Goal: Task Accomplishment & Management: Use online tool/utility

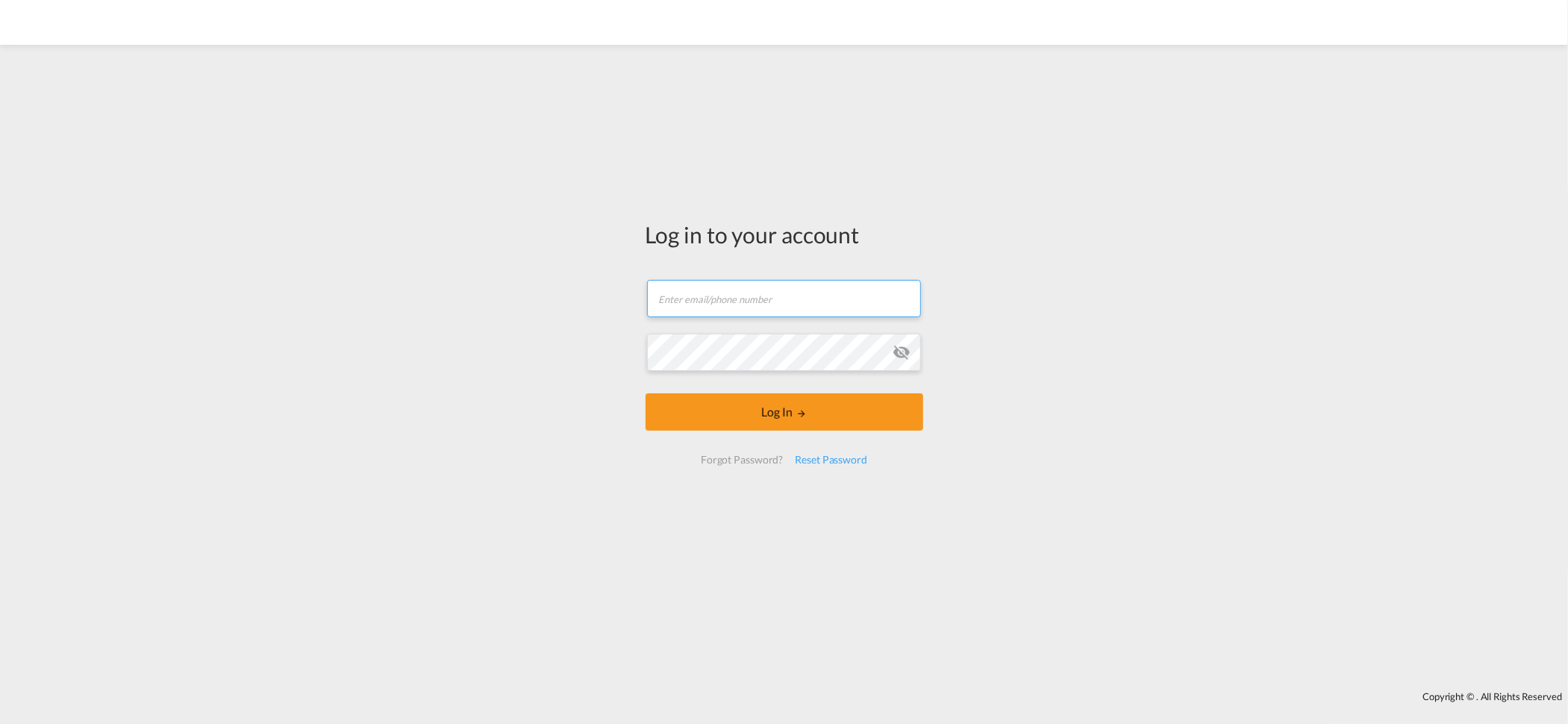
click at [684, 291] on input "text" at bounding box center [784, 299] width 274 height 38
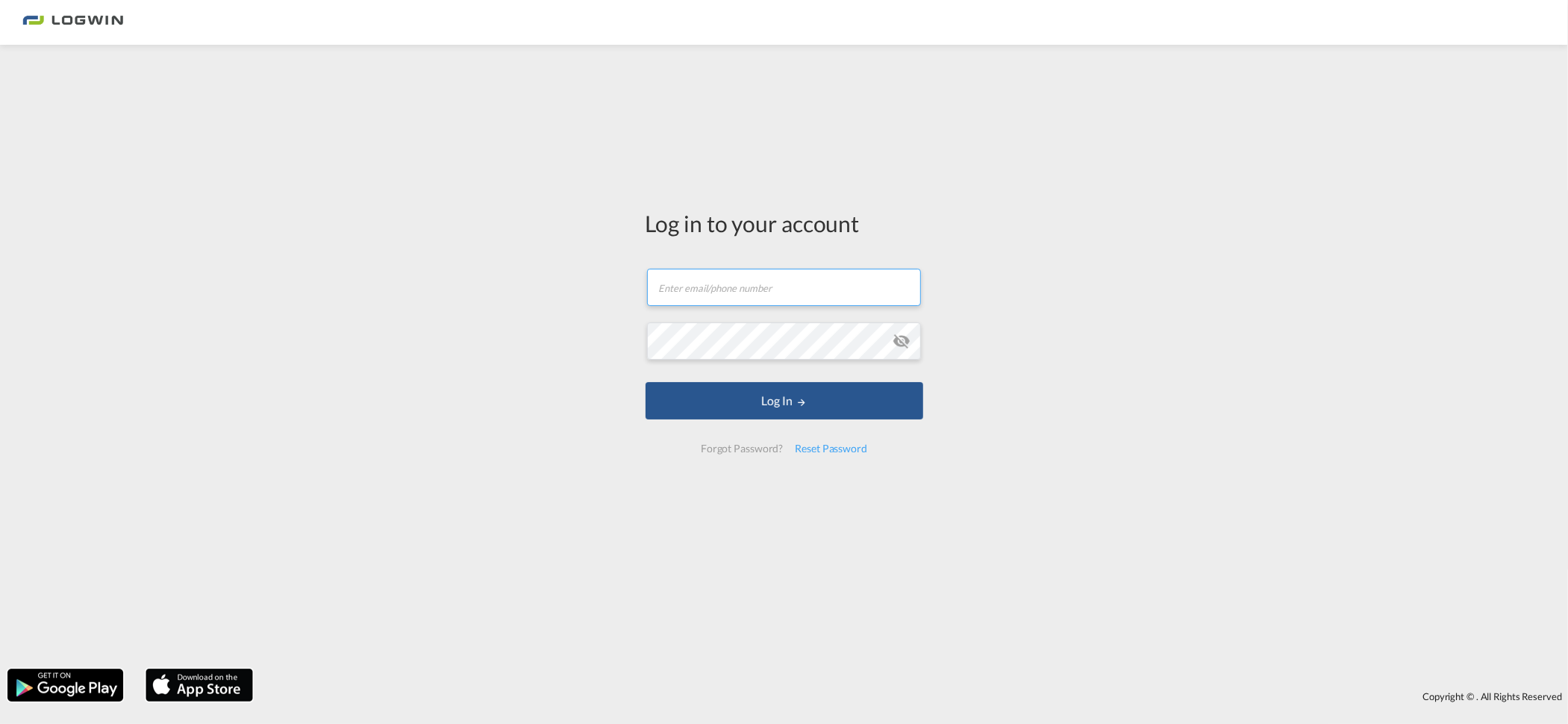
type input "[EMAIL_ADDRESS][PERSON_NAME][DOMAIN_NAME]"
click at [646, 382] on button "Log In" at bounding box center [785, 401] width 278 height 38
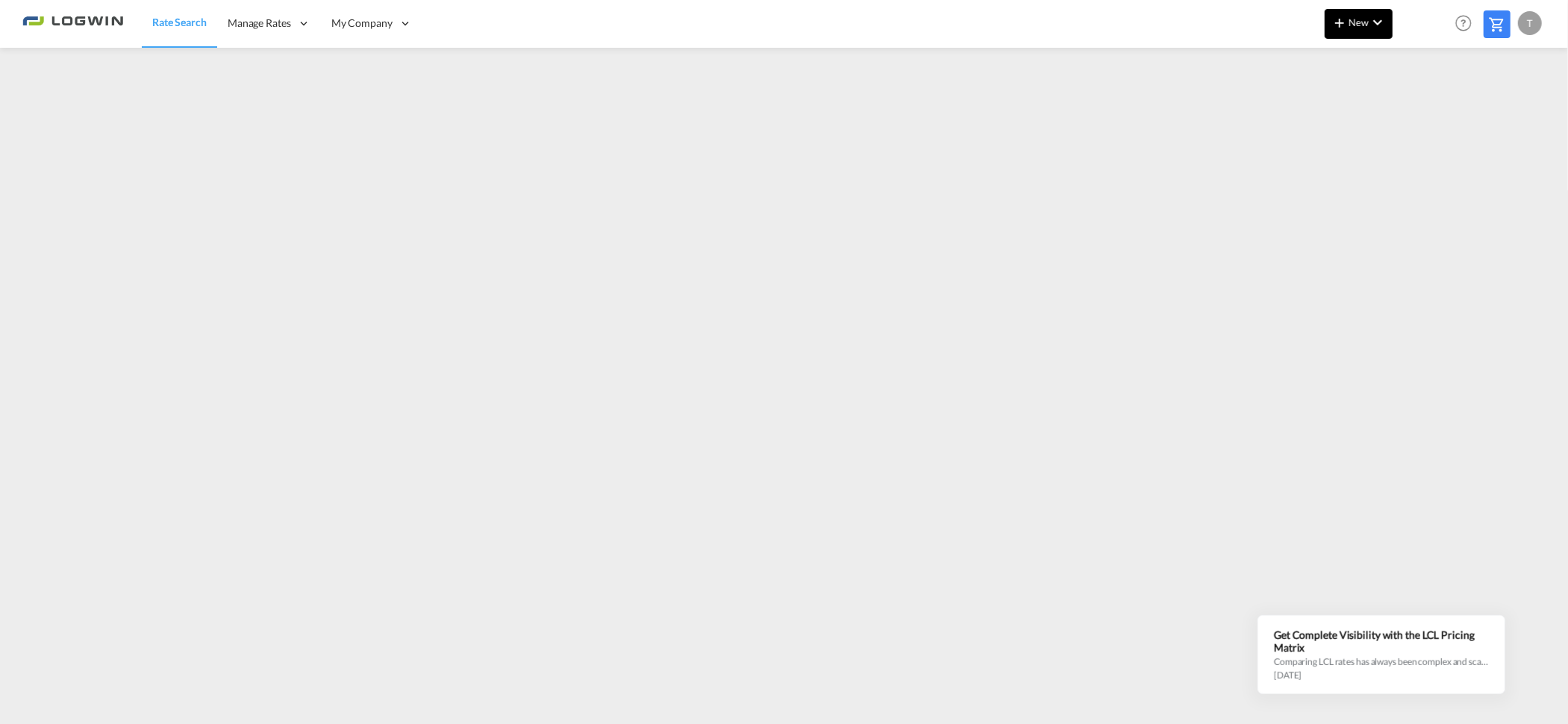
click at [1377, 15] on md-icon "icon-chevron-down" at bounding box center [1378, 23] width 18 height 18
click at [1428, 107] on span "Ratesheet" at bounding box center [1420, 112] width 17 height 30
click at [1358, 20] on span "New" at bounding box center [1358, 23] width 56 height 12
click at [1425, 113] on span "Ratesheet" at bounding box center [1420, 112] width 17 height 30
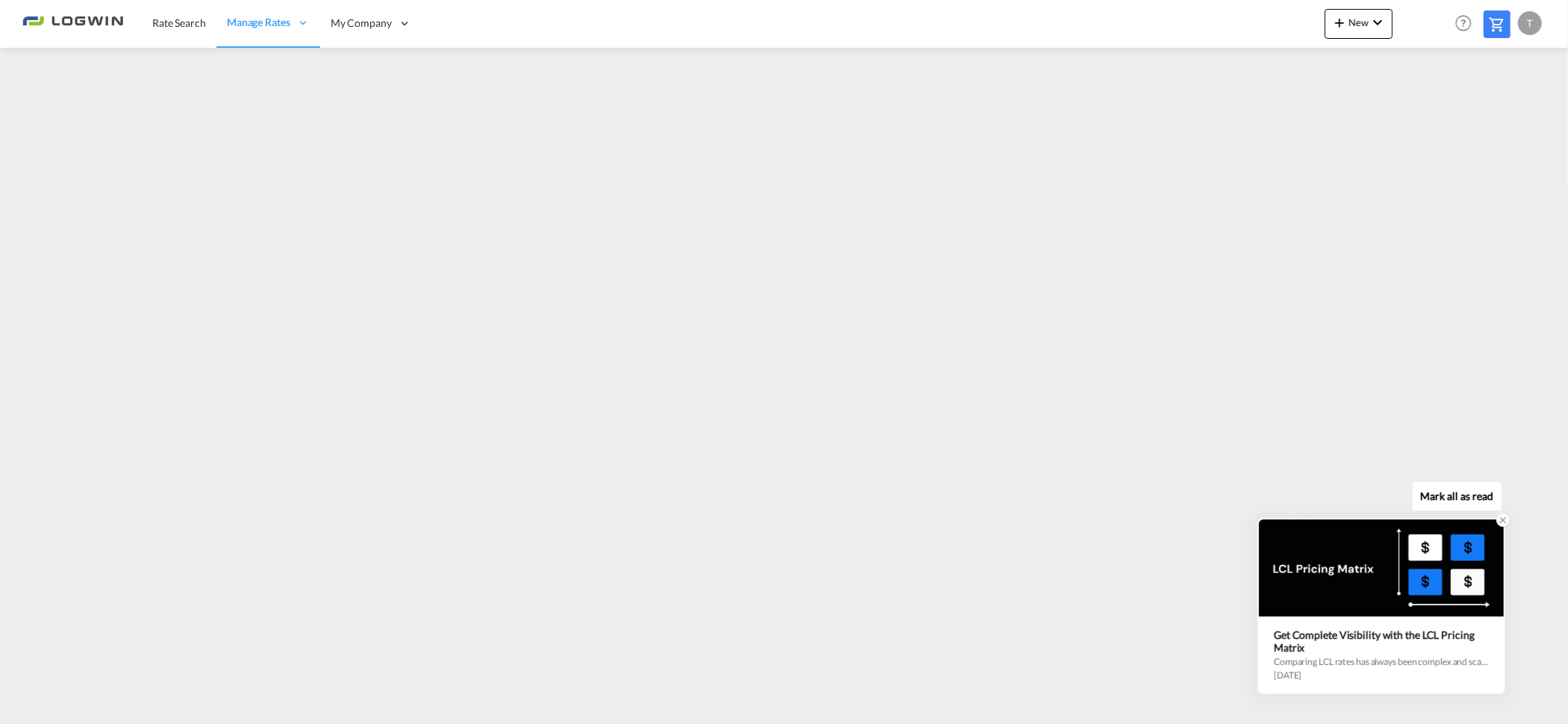
click at [1434, 553] on div at bounding box center [1382, 568] width 245 height 97
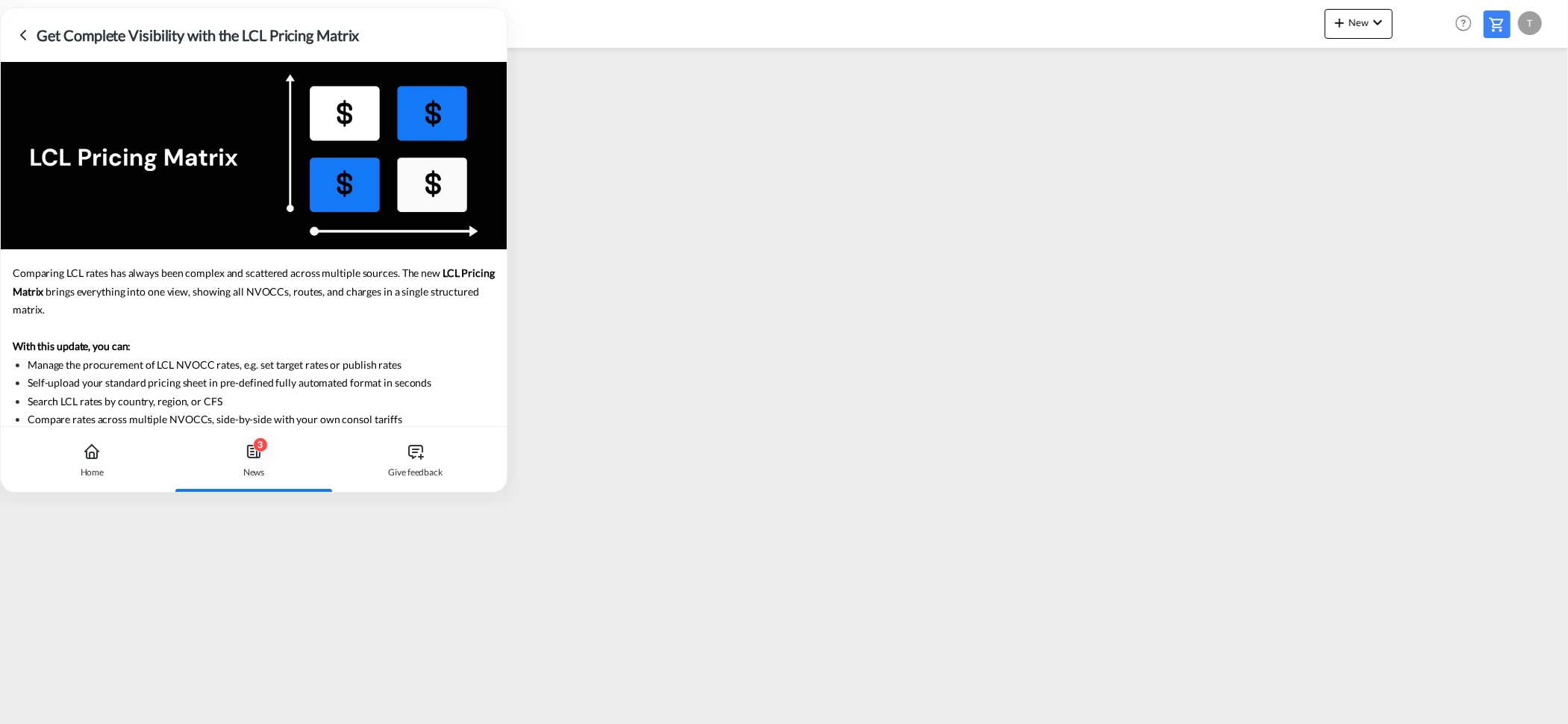
click at [27, 28] on icon at bounding box center [23, 35] width 18 height 18
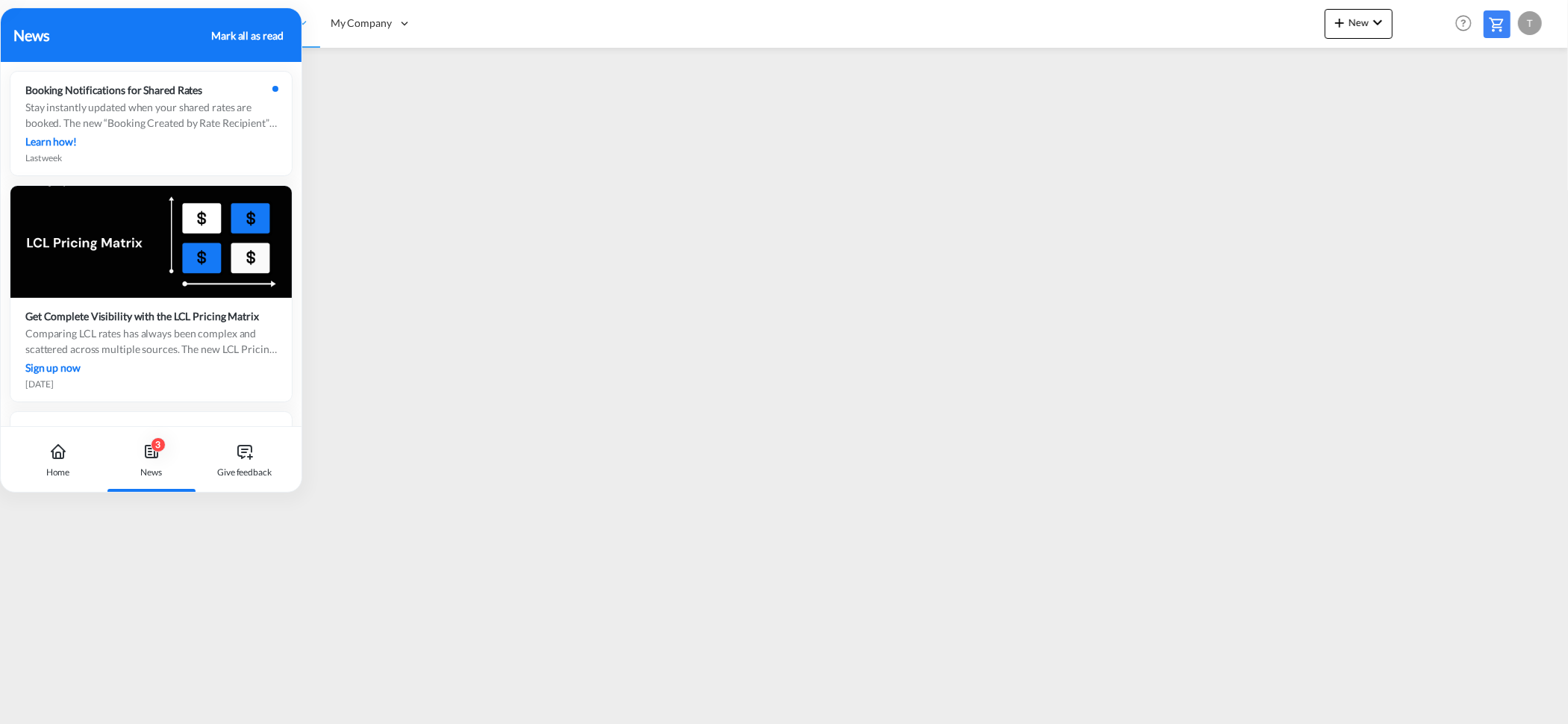
click at [260, 34] on div "Mark all as read" at bounding box center [246, 35] width 71 height 16
drag, startPoint x: 52, startPoint y: 34, endPoint x: 303, endPoint y: 240, distance: 324.7
click at [304, 194] on body "Rate Search Manage Rates Contract Rates My Rate Files Maintain Rates Single Upd…" at bounding box center [784, 362] width 1568 height 724
click at [62, 476] on div "Home" at bounding box center [59, 472] width 24 height 14
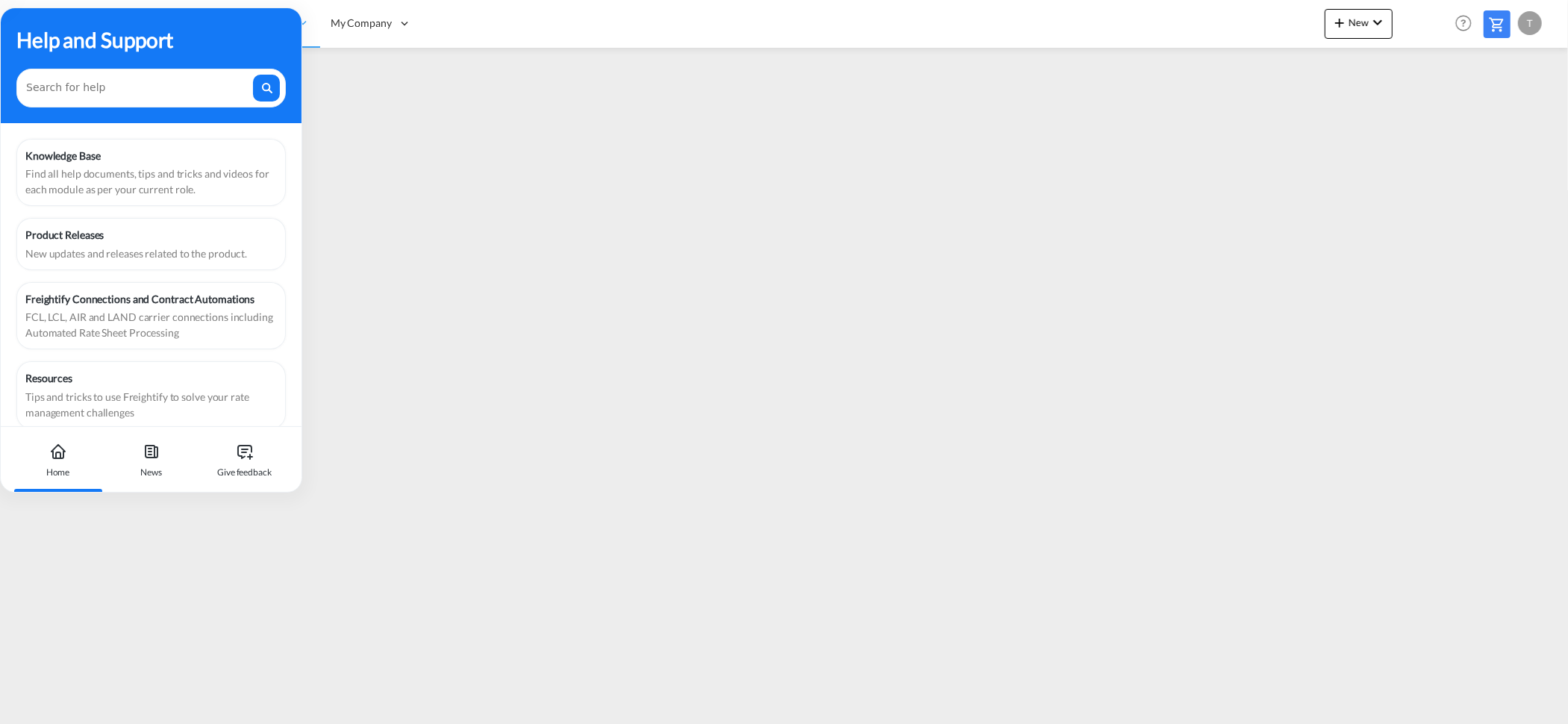
click at [197, 23] on div "Help and Support" at bounding box center [151, 65] width 301 height 115
click at [290, 473] on div "Home News Give feedback" at bounding box center [151, 459] width 301 height 65
click at [338, 60] on link "Users" at bounding box center [394, 72] width 149 height 49
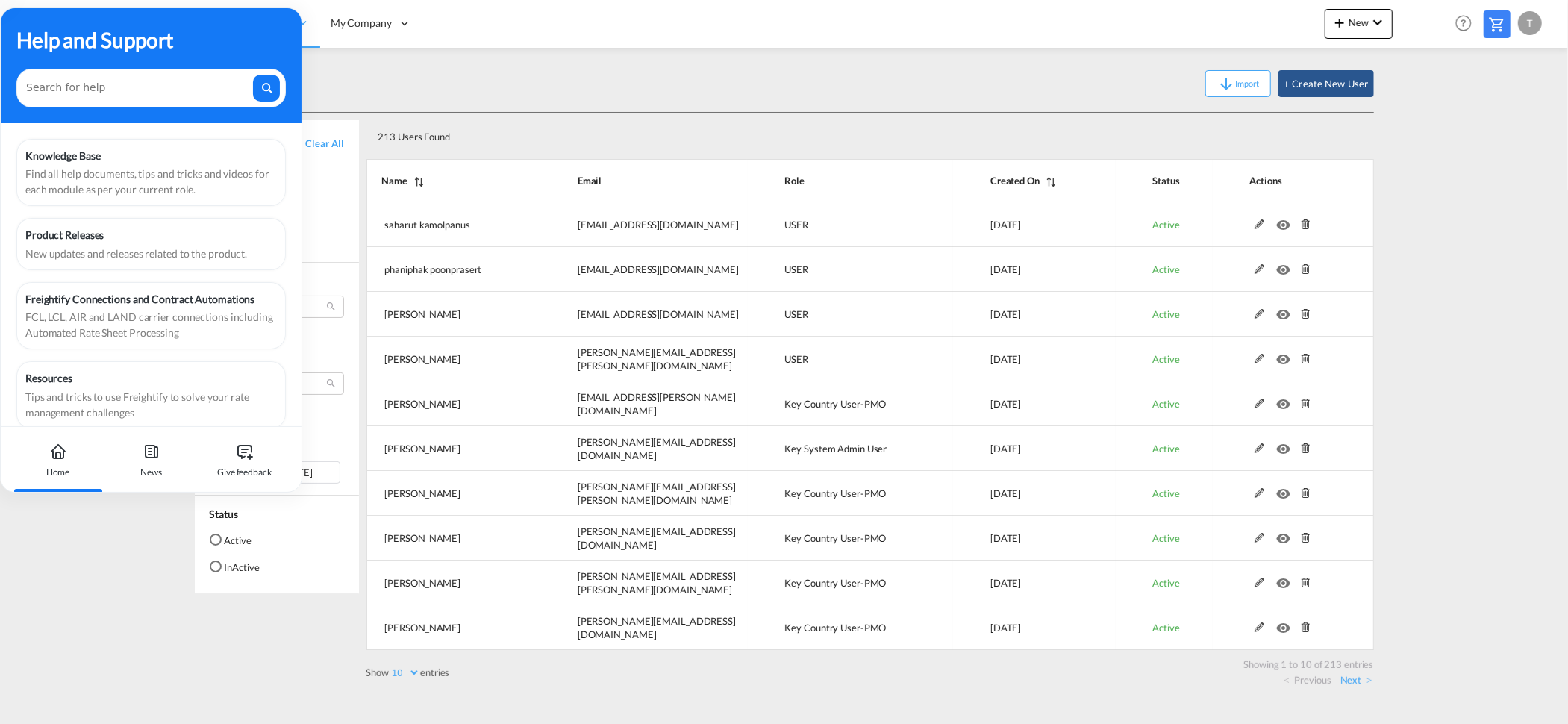
click at [751, 114] on div "213 Users Found" at bounding box center [870, 134] width 1008 height 43
click at [1343, 15] on md-icon "icon-plus 400-fg" at bounding box center [1340, 23] width 18 height 18
click at [1422, 108] on span "Ratesheet" at bounding box center [1420, 112] width 17 height 30
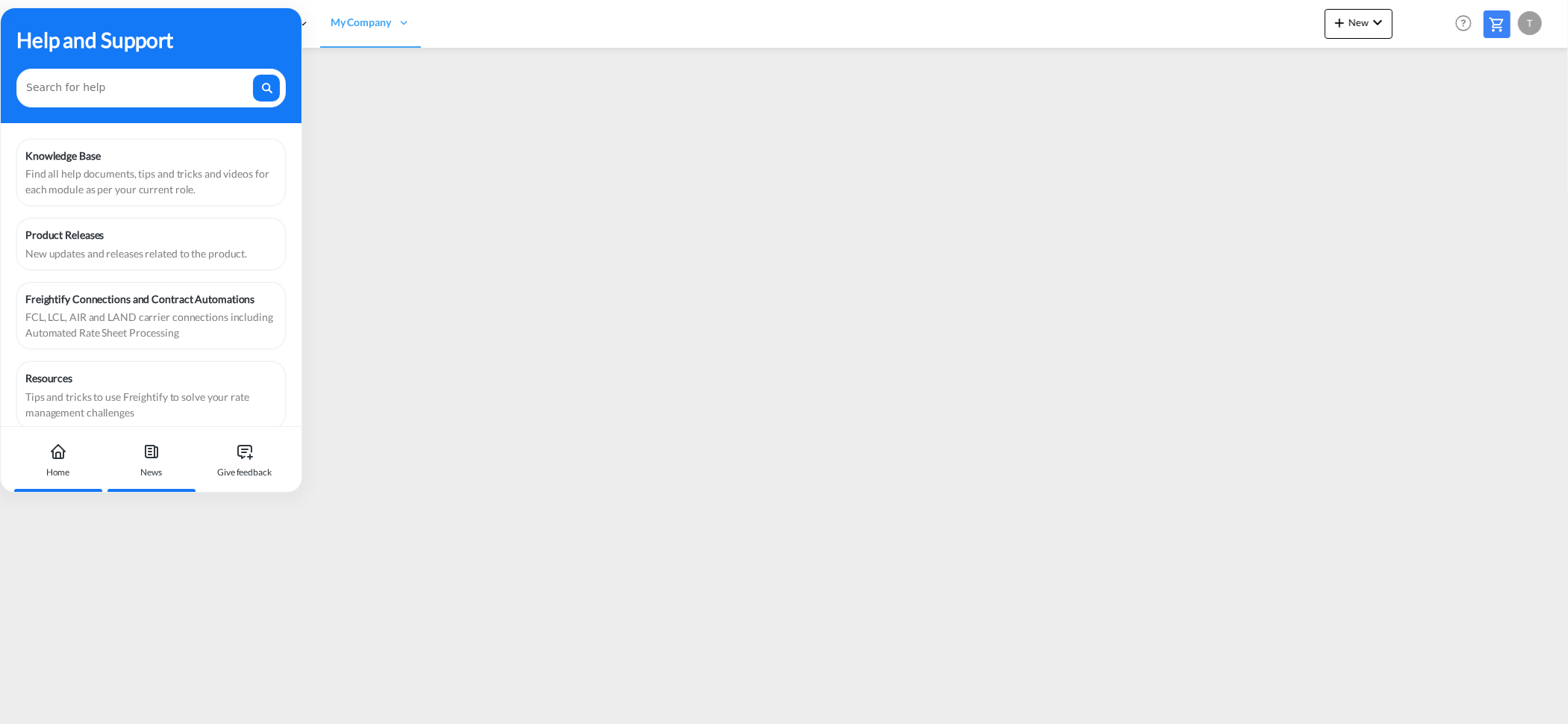
click at [163, 469] on div "News" at bounding box center [151, 459] width 83 height 65
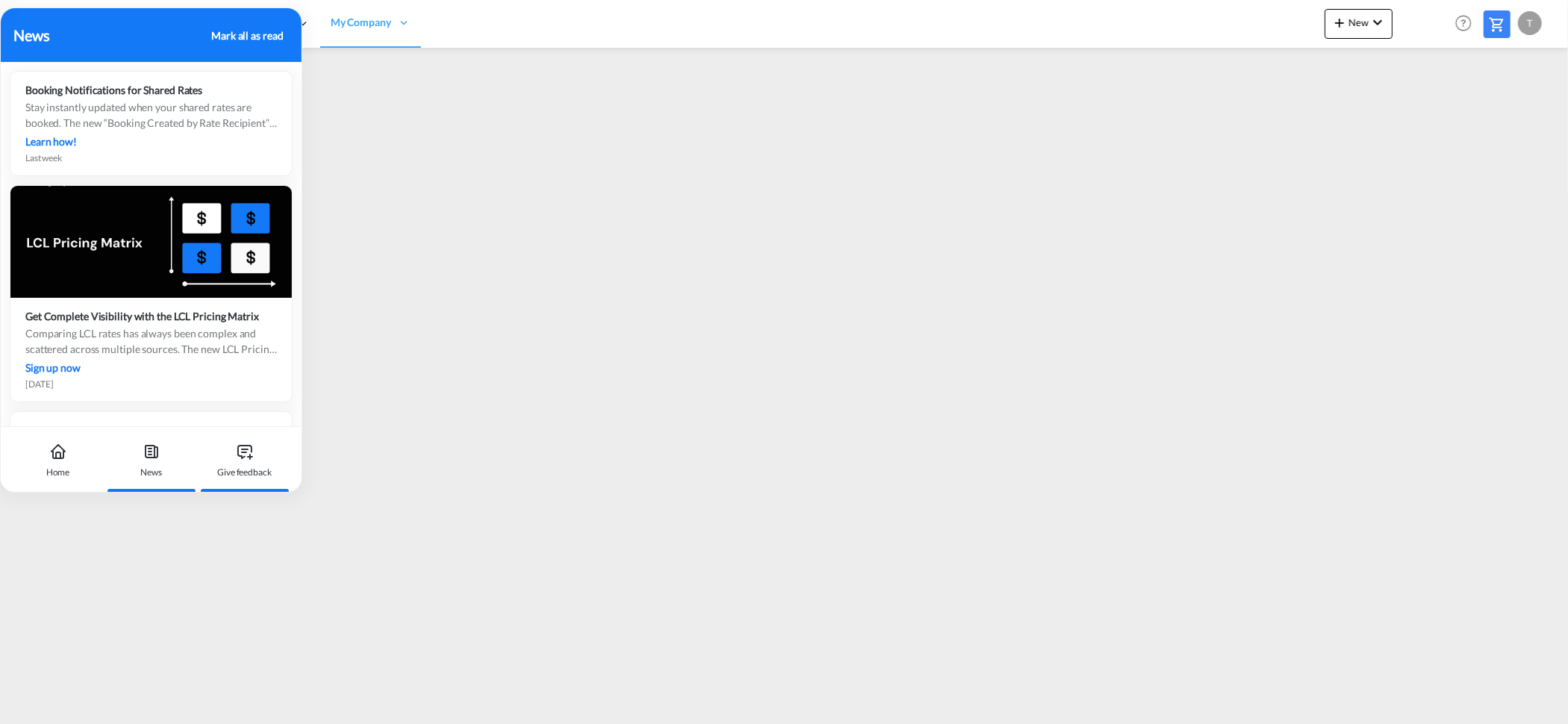
click at [233, 463] on div "Give feedback" at bounding box center [244, 459] width 83 height 65
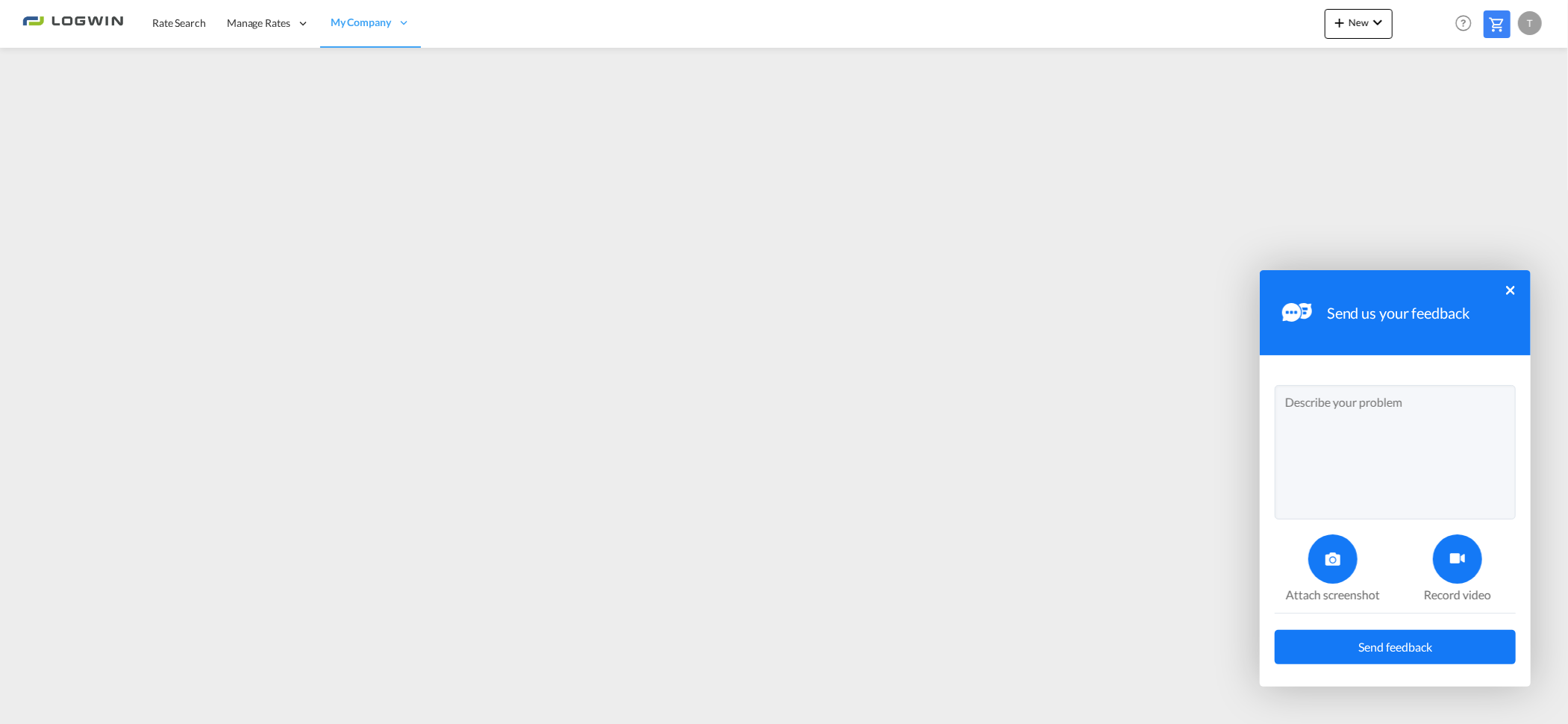
click at [1518, 291] on div "Send us your feedback ×" at bounding box center [1395, 312] width 271 height 85
click at [1512, 288] on button "×" at bounding box center [1511, 291] width 9 height 9
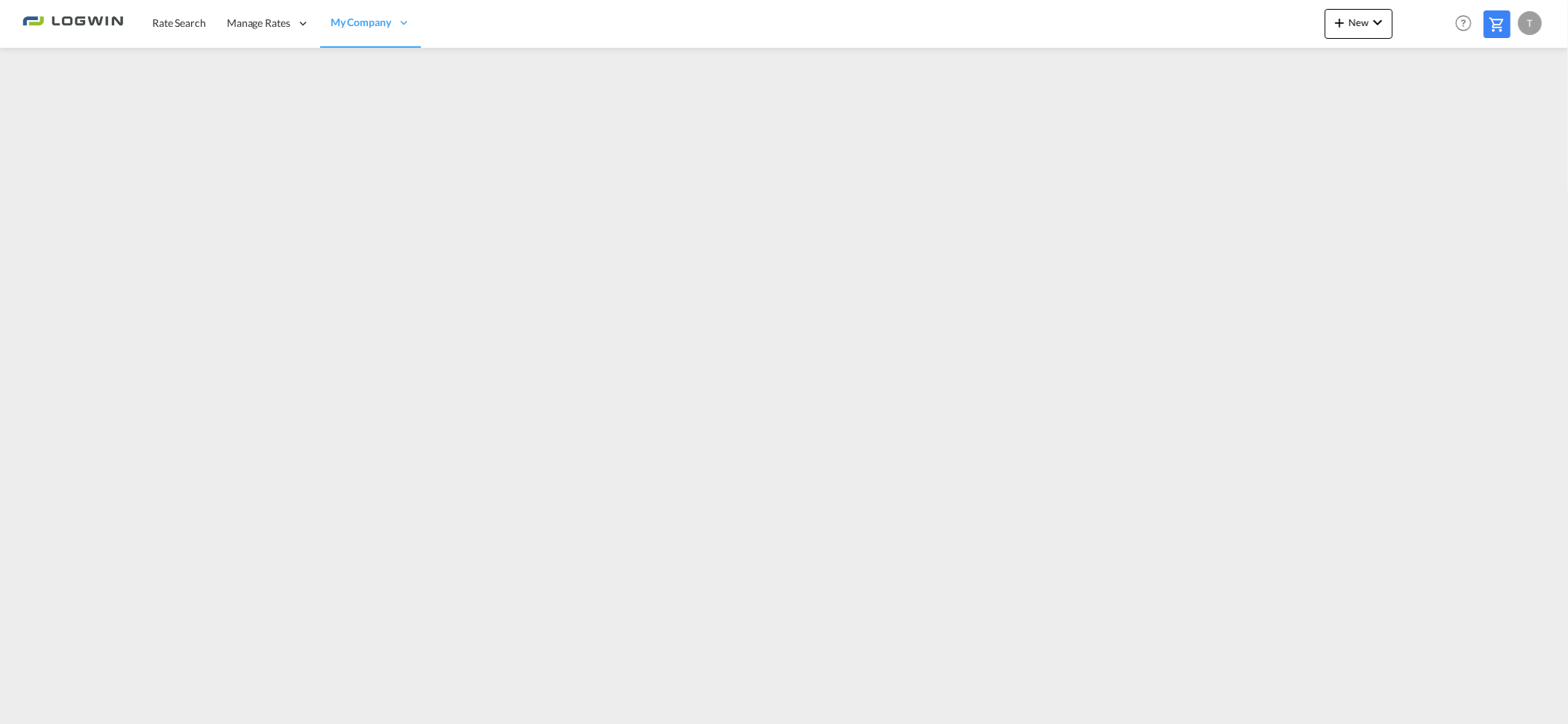
click at [1567, 723] on html "Rate Search Manage Rates Contract Rates My Rate Files Maintain Rates Single Upd…" at bounding box center [784, 362] width 1568 height 724
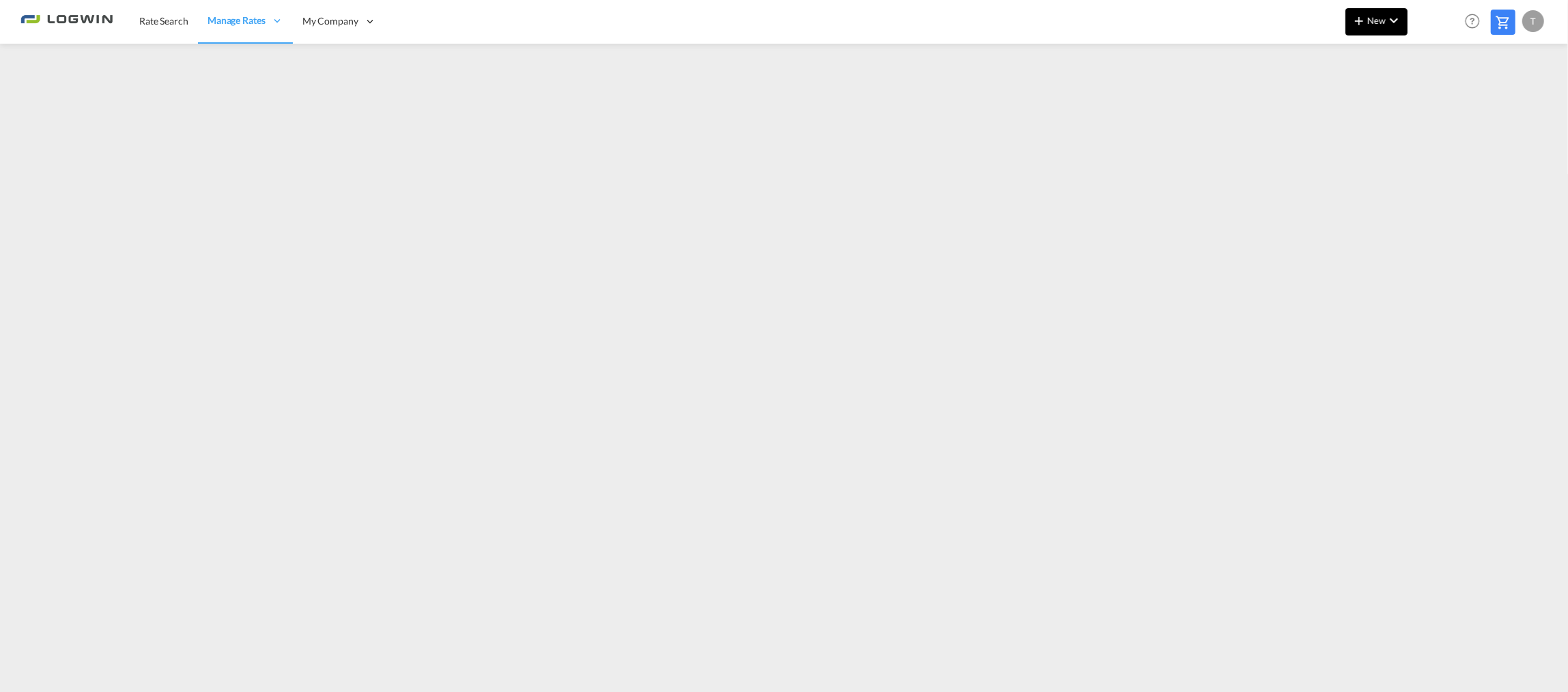
click at [1374, 21] on span "New" at bounding box center [1376, 21] width 52 height 11
click at [1440, 96] on span "Ratesheet" at bounding box center [1433, 102] width 15 height 27
click at [1383, 23] on span "New" at bounding box center [1376, 21] width 52 height 11
click at [1433, 100] on span "Ratesheet" at bounding box center [1433, 102] width 15 height 27
